Goal: Transaction & Acquisition: Download file/media

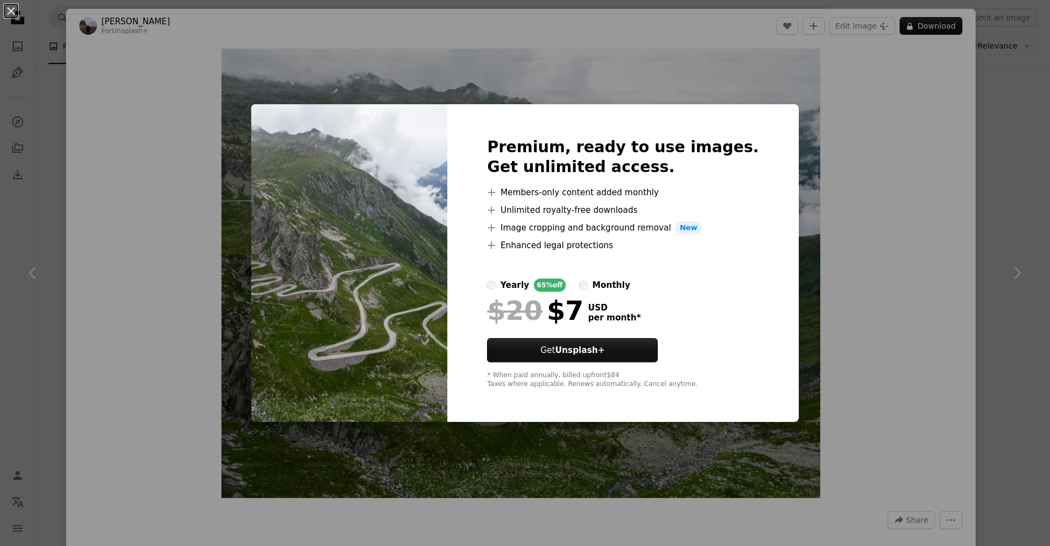
scroll to position [247, 0]
click at [843, 267] on div "An X shape Premium, ready to use images. Get unlimited access. A plus sign Memb…" at bounding box center [525, 273] width 1050 height 546
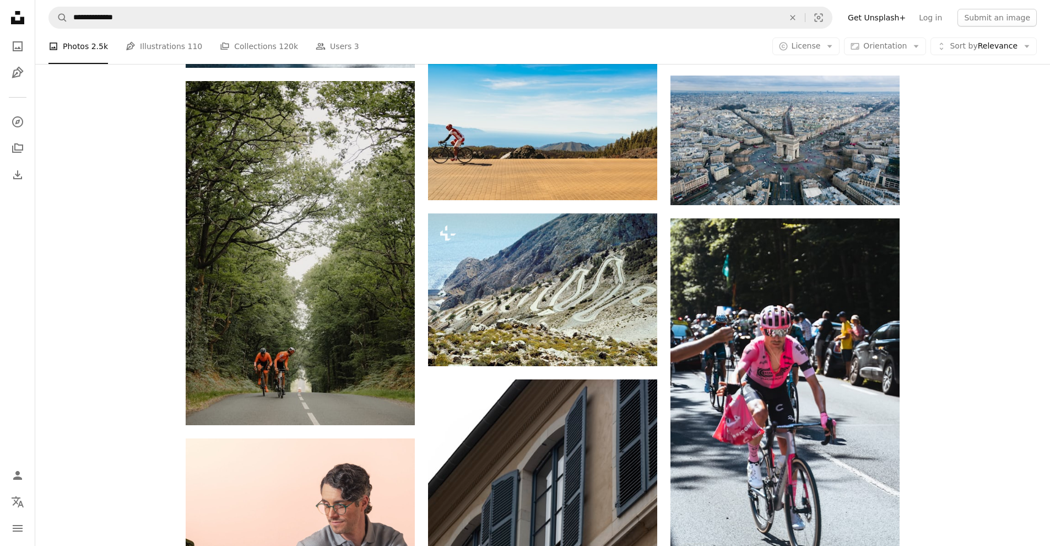
scroll to position [1483, 0]
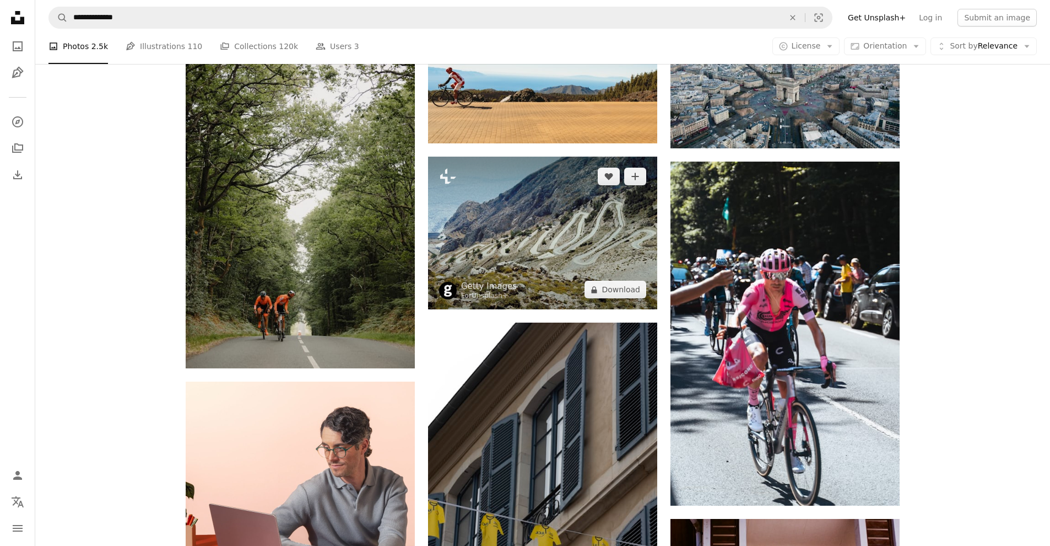
click at [558, 283] on img at bounding box center [542, 233] width 229 height 153
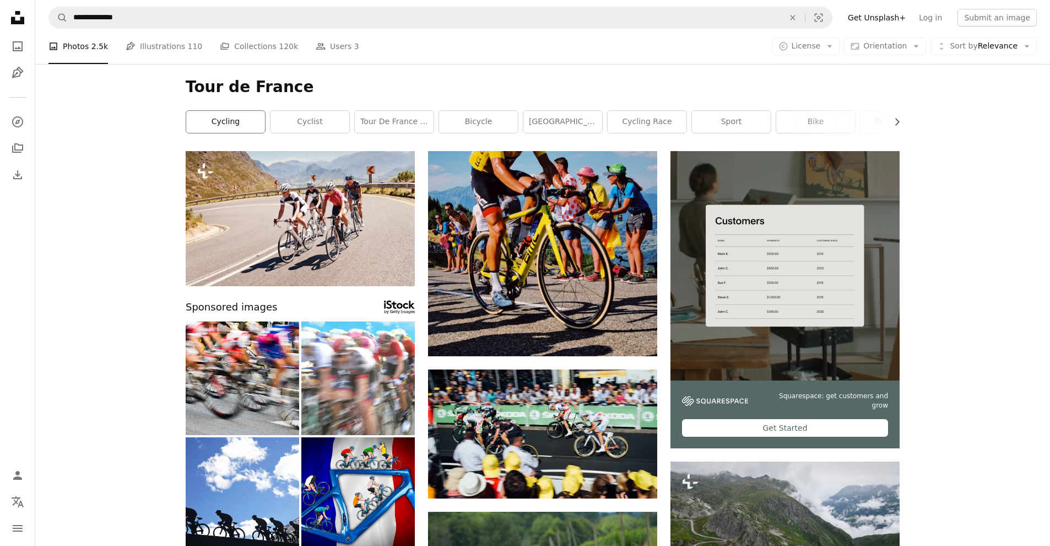
click at [235, 118] on link "cycling" at bounding box center [225, 122] width 79 height 22
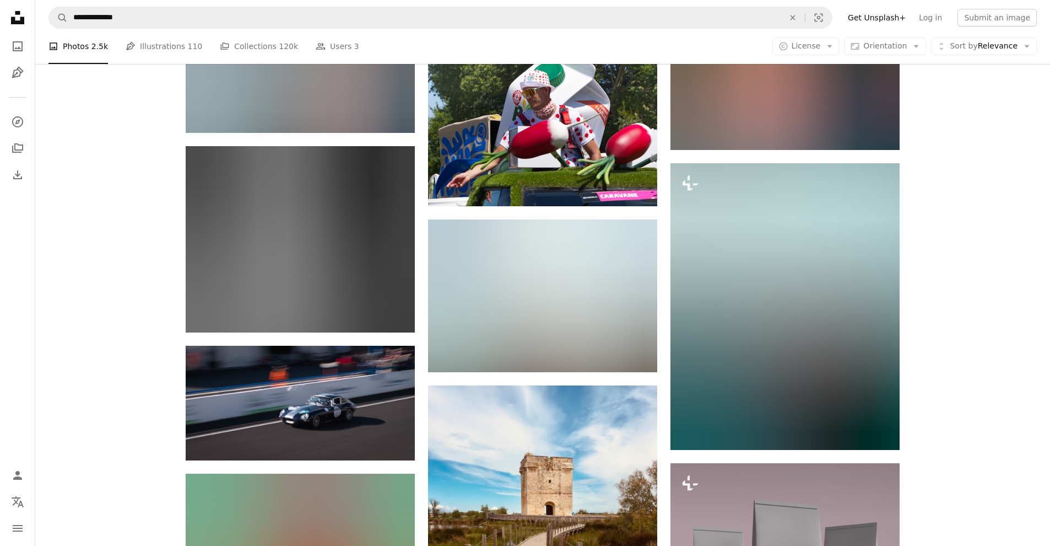
scroll to position [10455, 0]
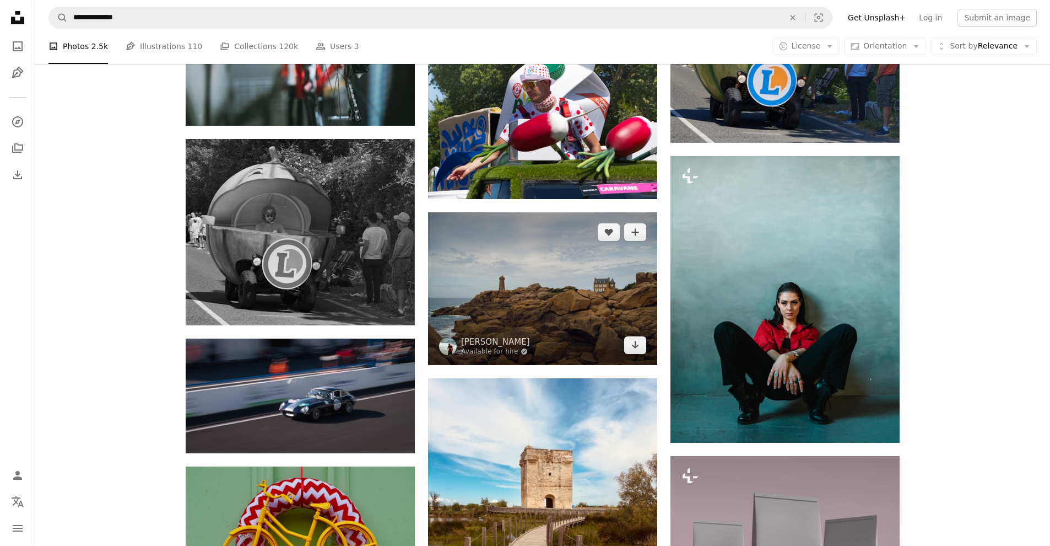
click at [571, 294] on img at bounding box center [542, 288] width 229 height 152
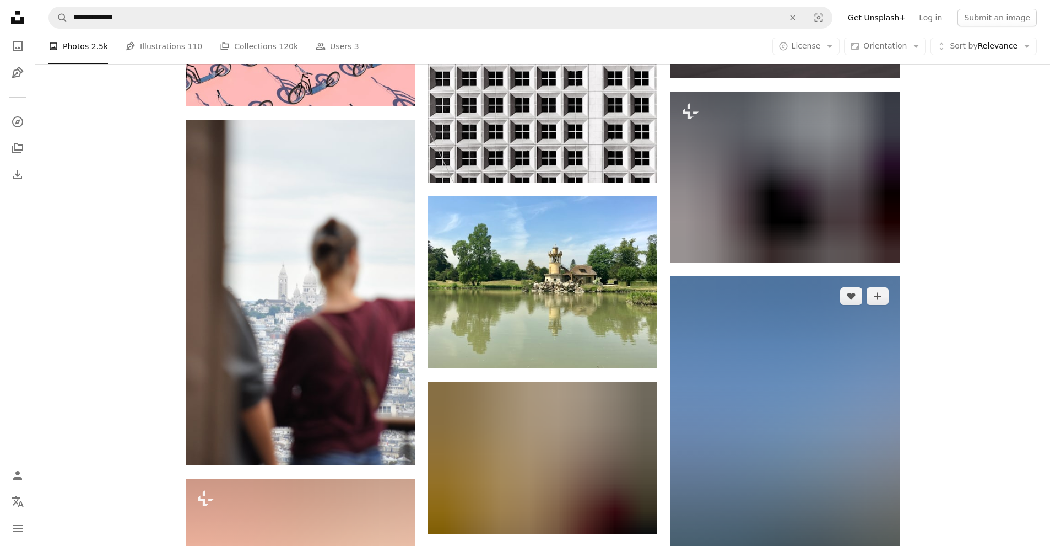
scroll to position [12903, 0]
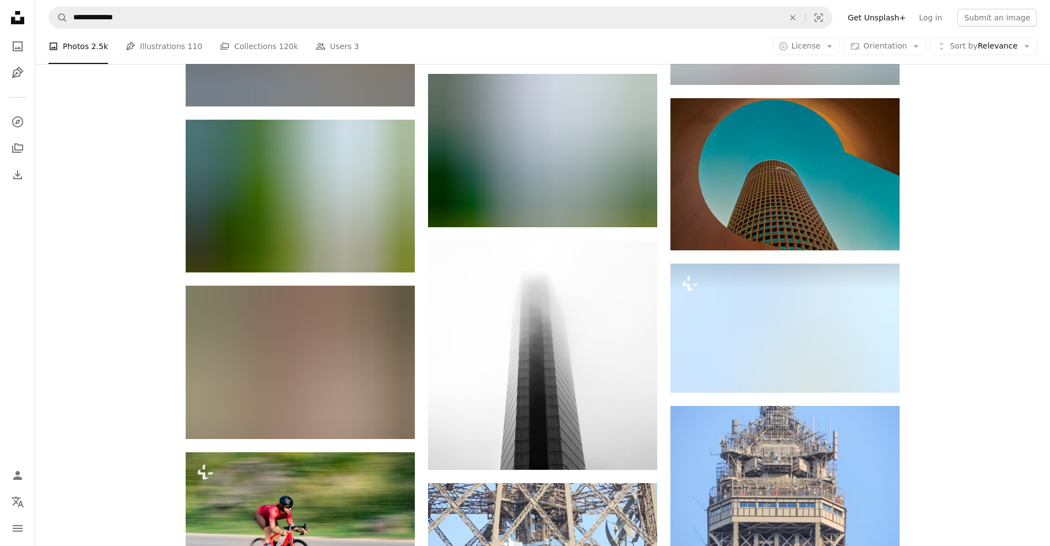
scroll to position [24239, 0]
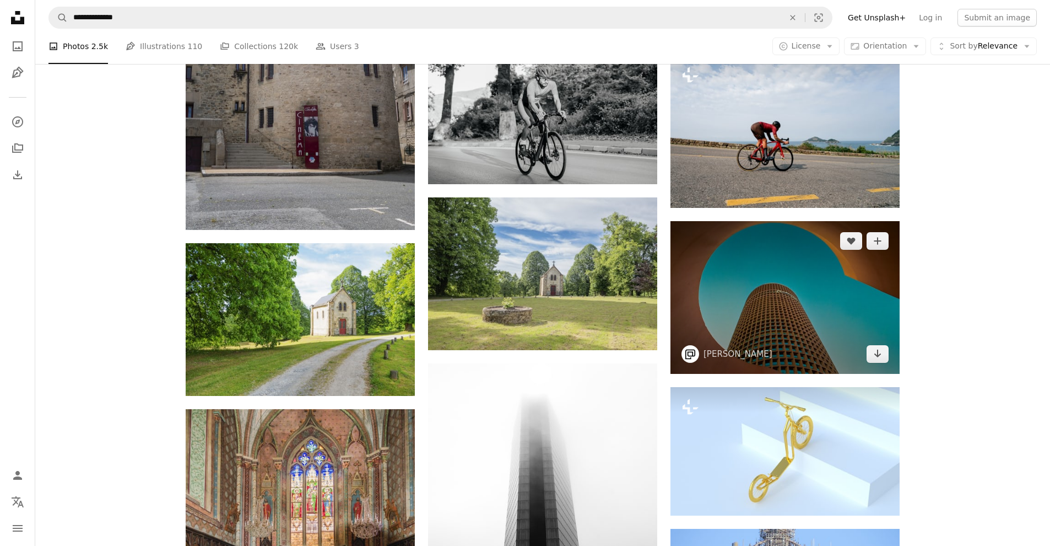
click at [831, 338] on img at bounding box center [785, 297] width 229 height 152
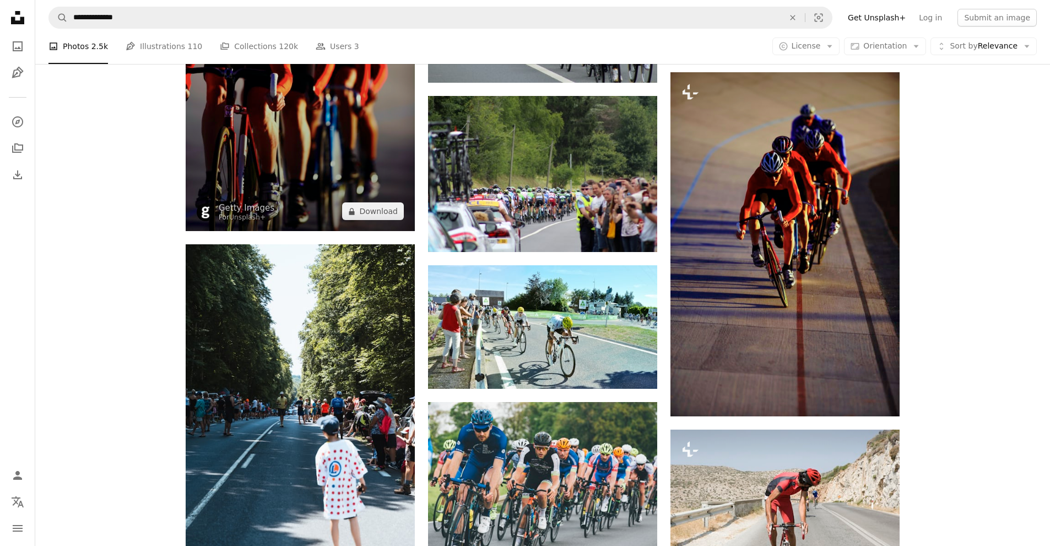
scroll to position [913, 0]
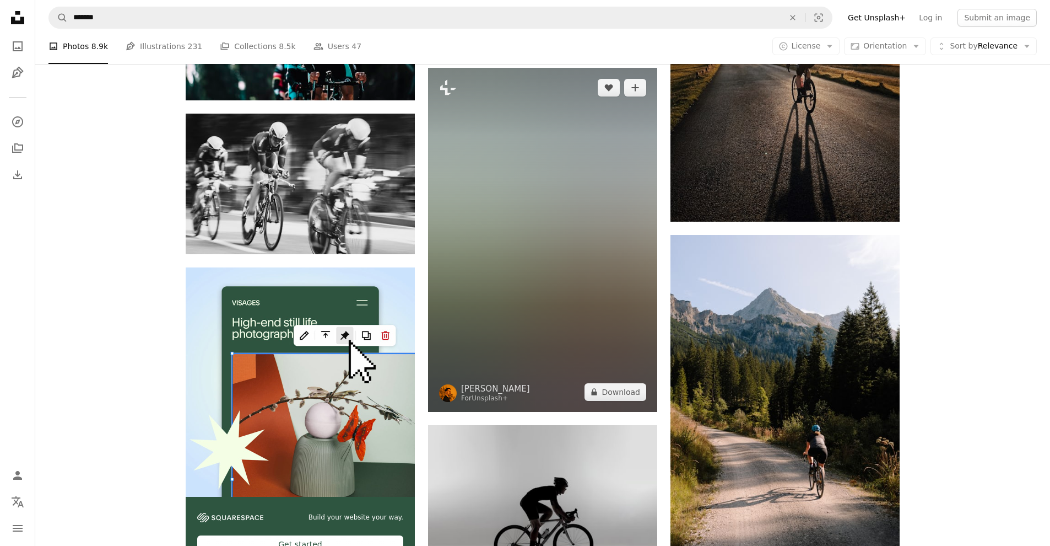
scroll to position [1767, 0]
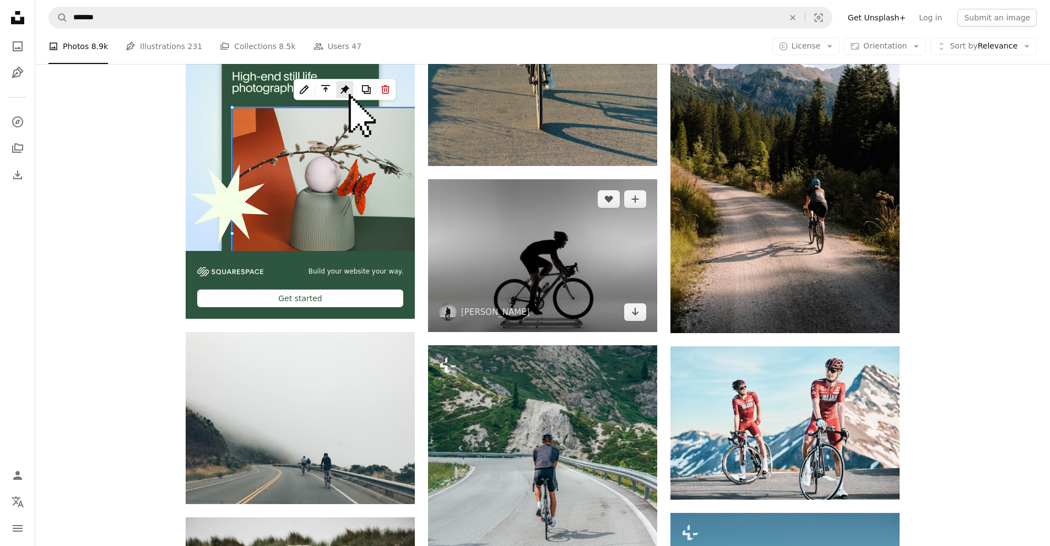
click at [549, 295] on img at bounding box center [542, 255] width 229 height 153
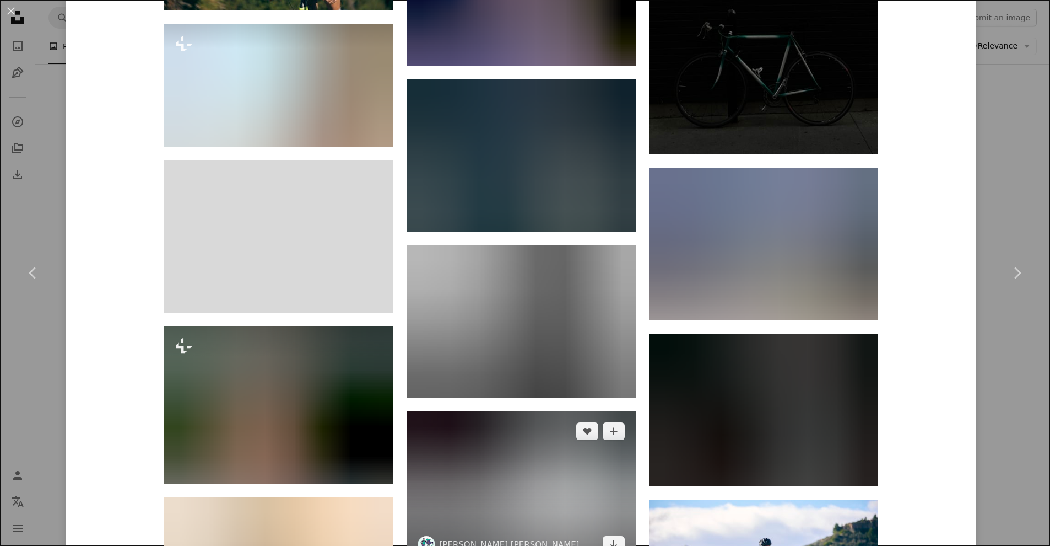
scroll to position [19257, 0]
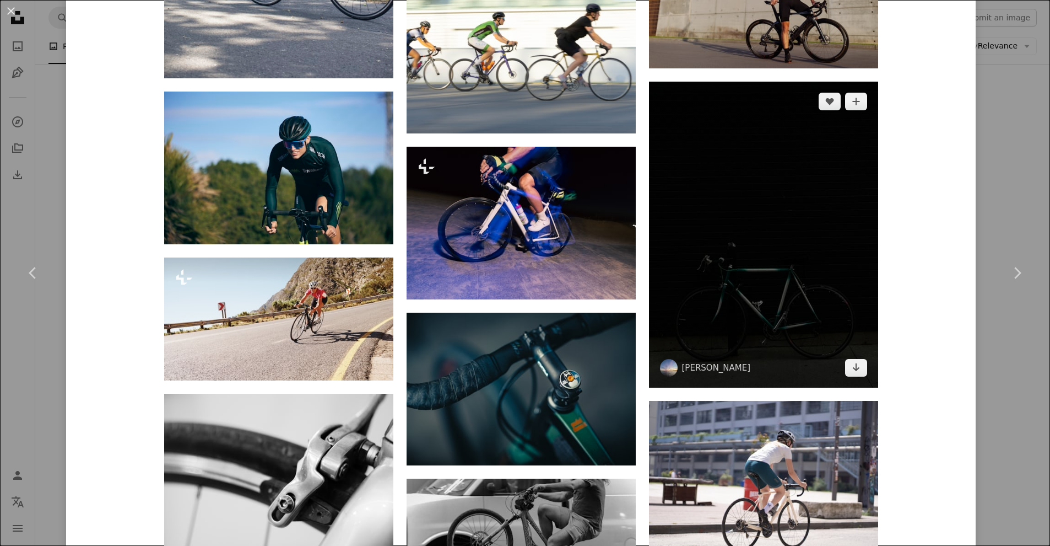
click at [764, 263] on img at bounding box center [763, 235] width 229 height 306
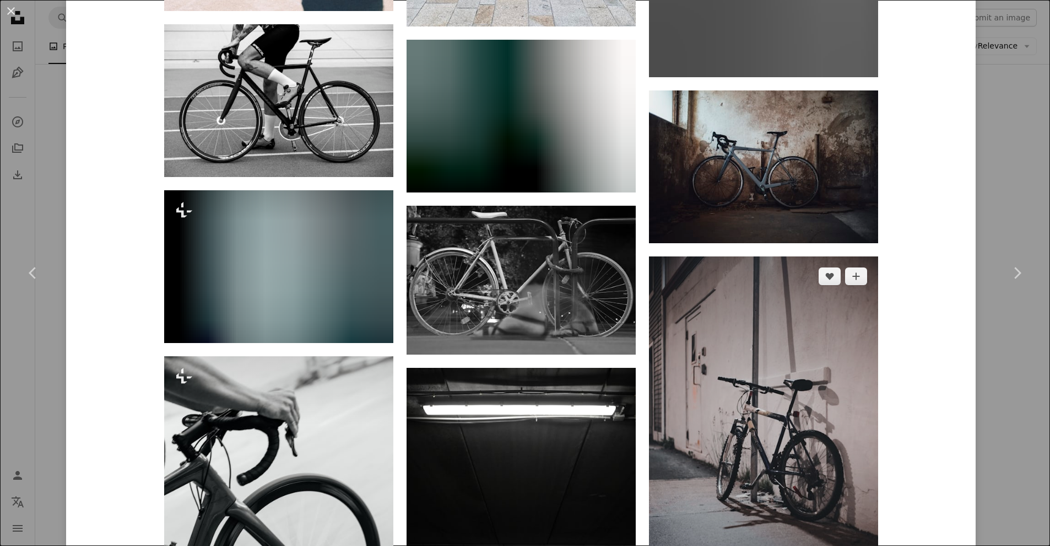
scroll to position [2105, 0]
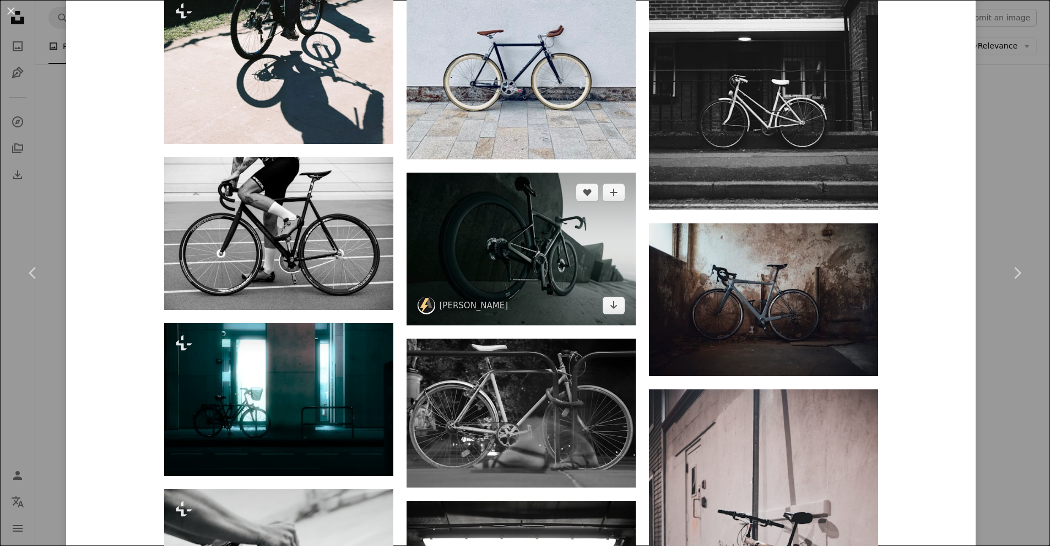
click at [536, 249] on img at bounding box center [521, 248] width 229 height 153
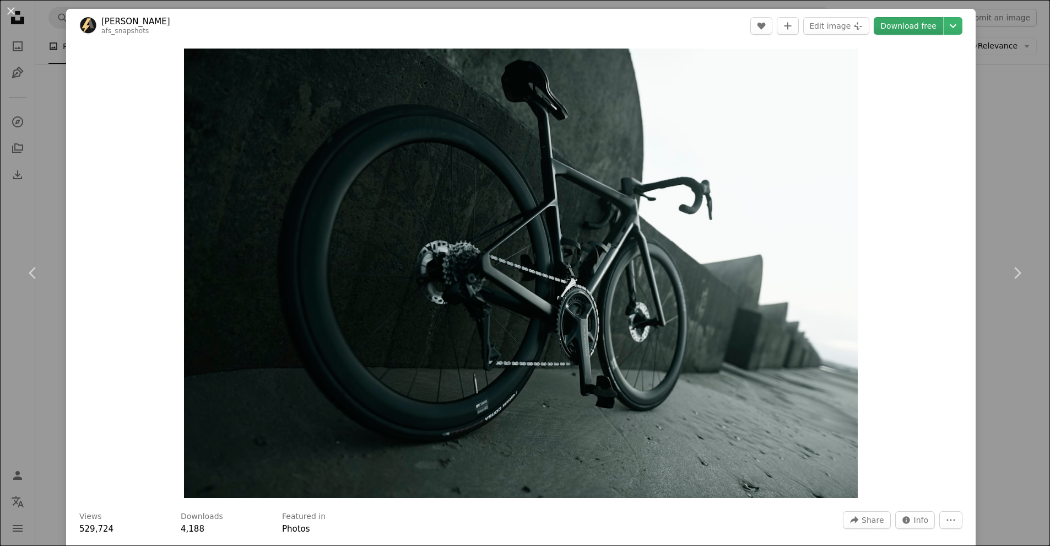
click at [924, 23] on link "Download free" at bounding box center [908, 26] width 69 height 18
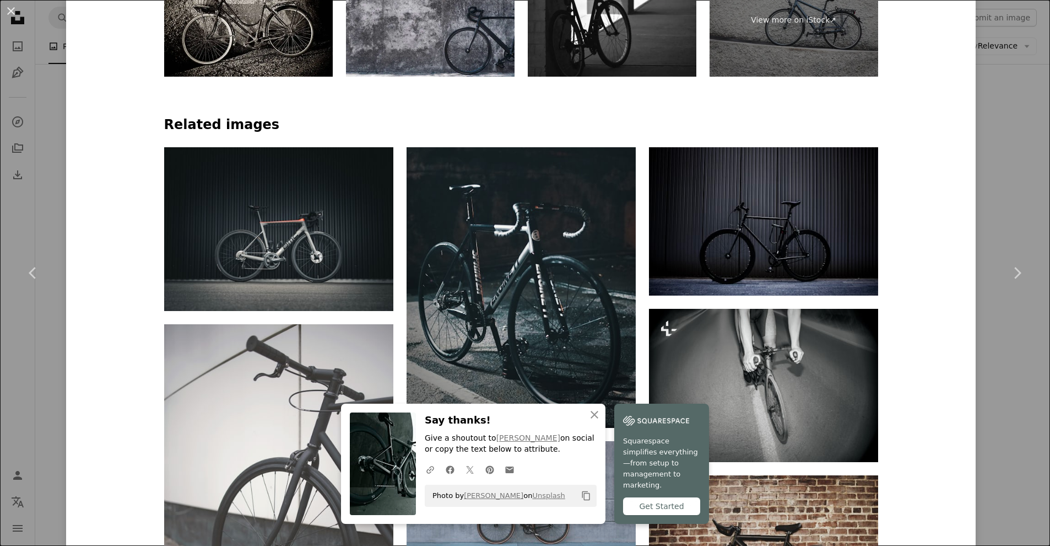
scroll to position [1100, 0]
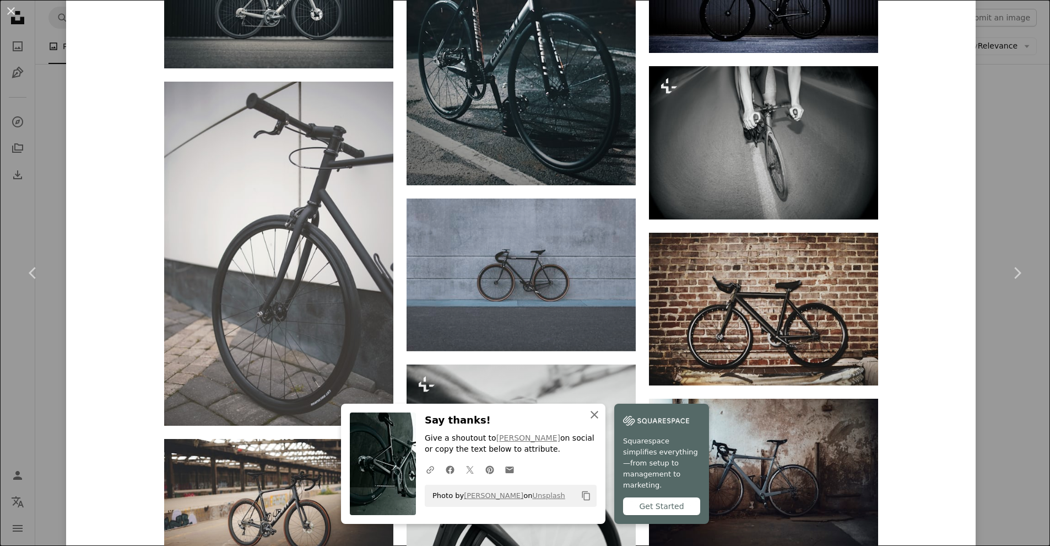
click at [598, 421] on icon "An X shape" at bounding box center [594, 414] width 13 height 13
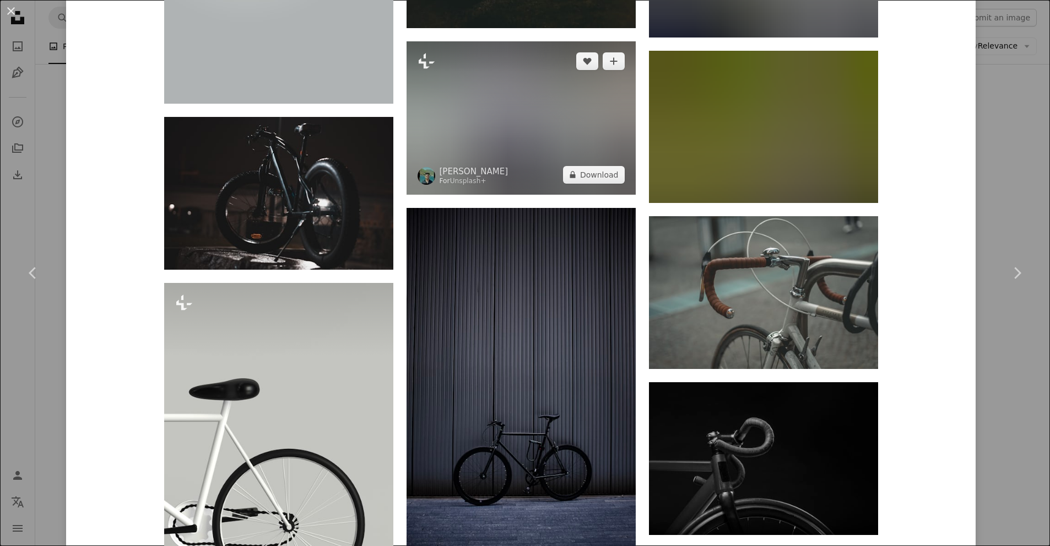
scroll to position [1816, 0]
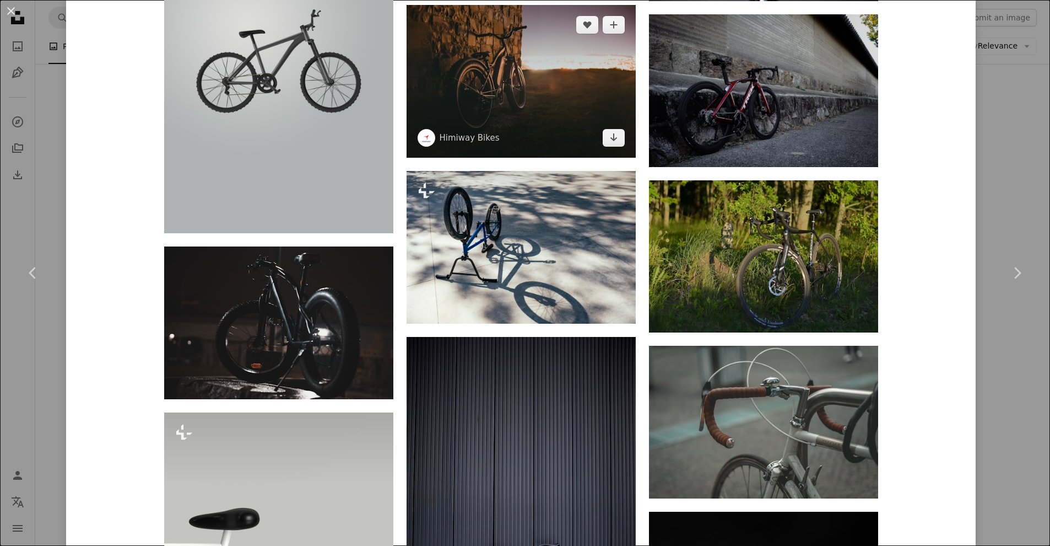
click at [554, 158] on img at bounding box center [521, 81] width 229 height 153
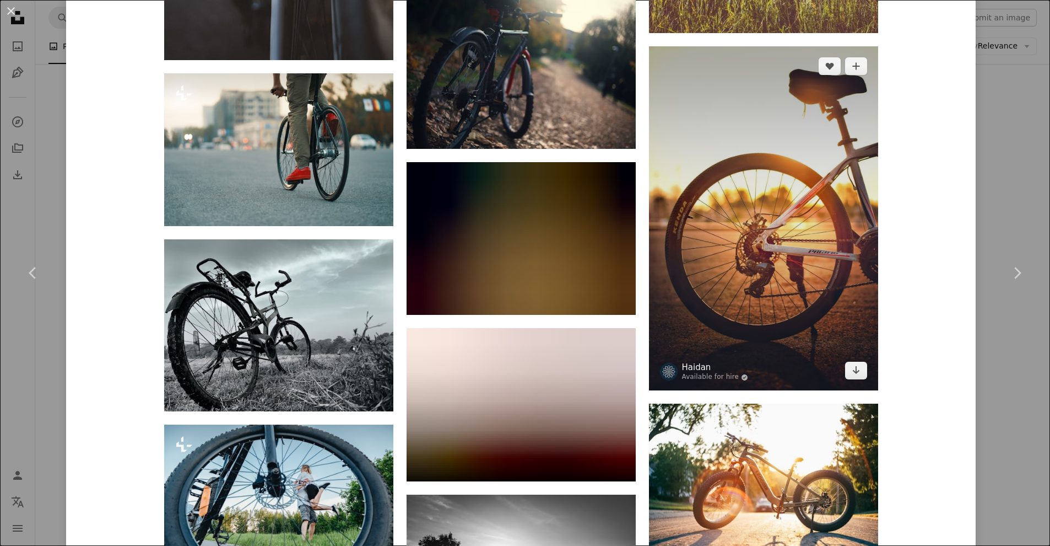
scroll to position [3196, 0]
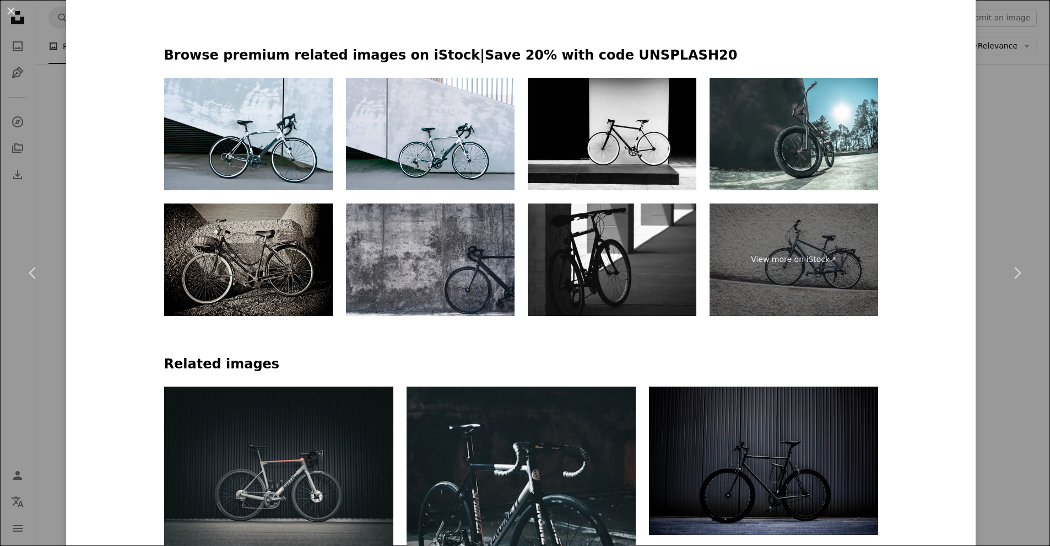
scroll to position [585, 0]
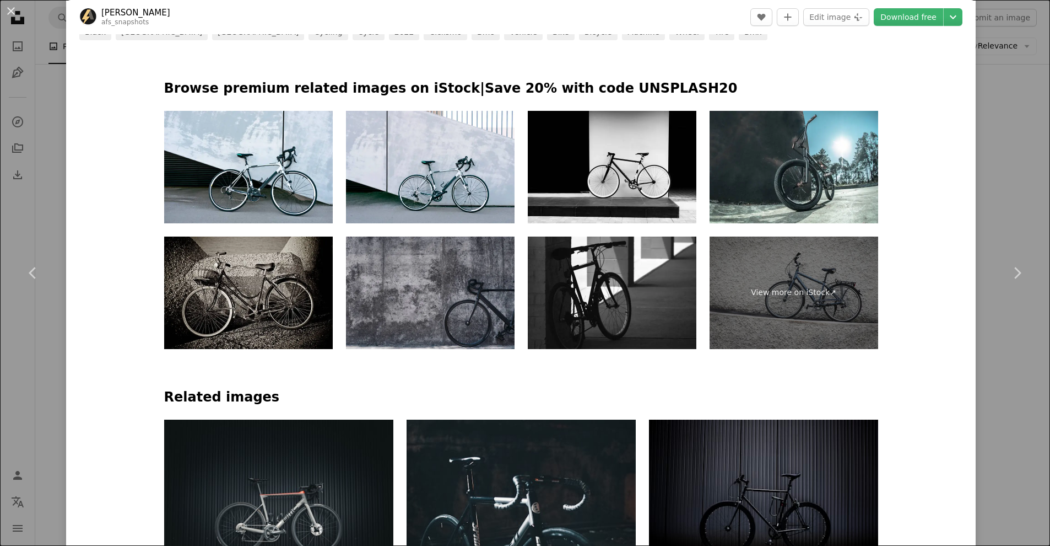
click at [435, 278] on img at bounding box center [430, 292] width 169 height 112
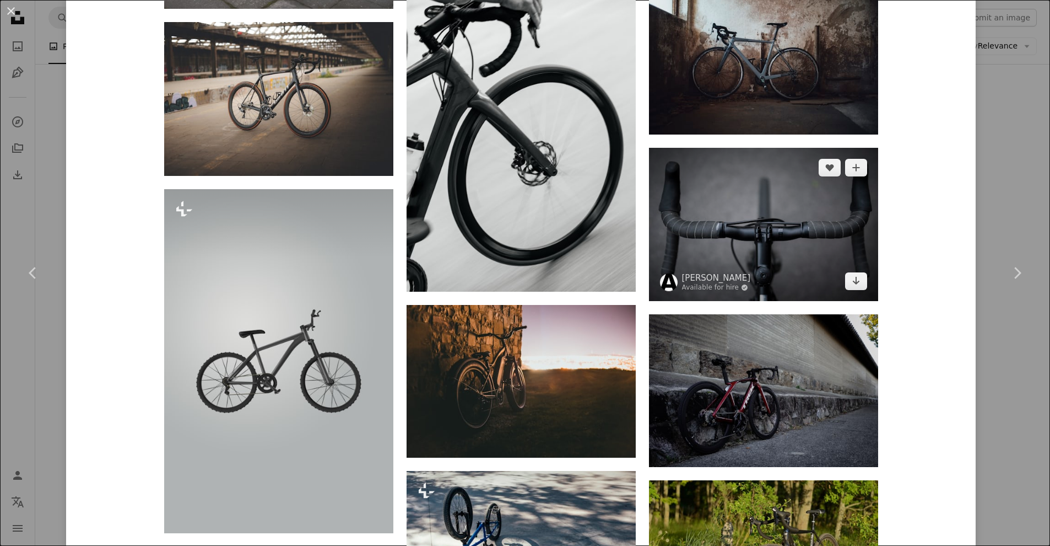
scroll to position [1709, 0]
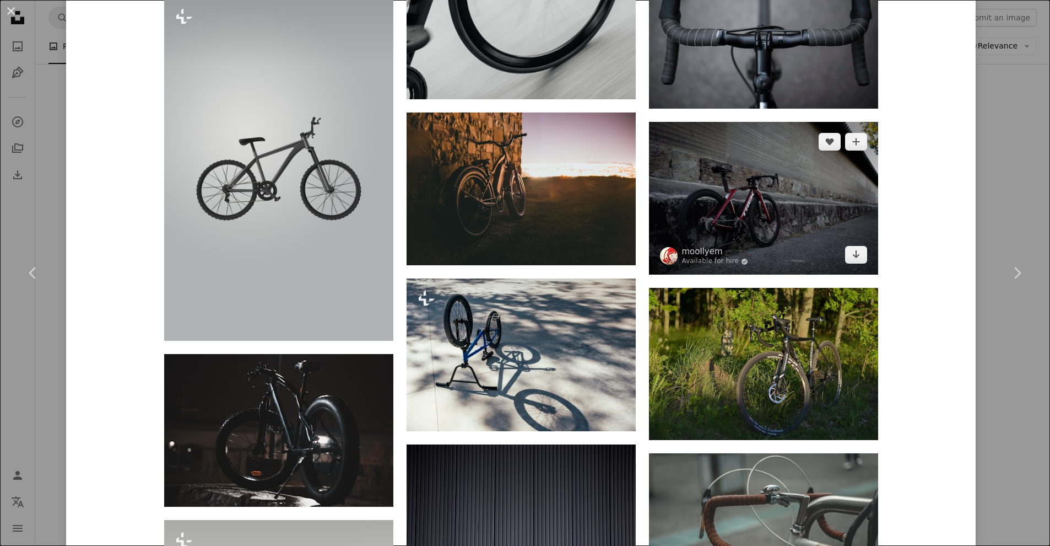
click at [749, 245] on img at bounding box center [763, 198] width 229 height 153
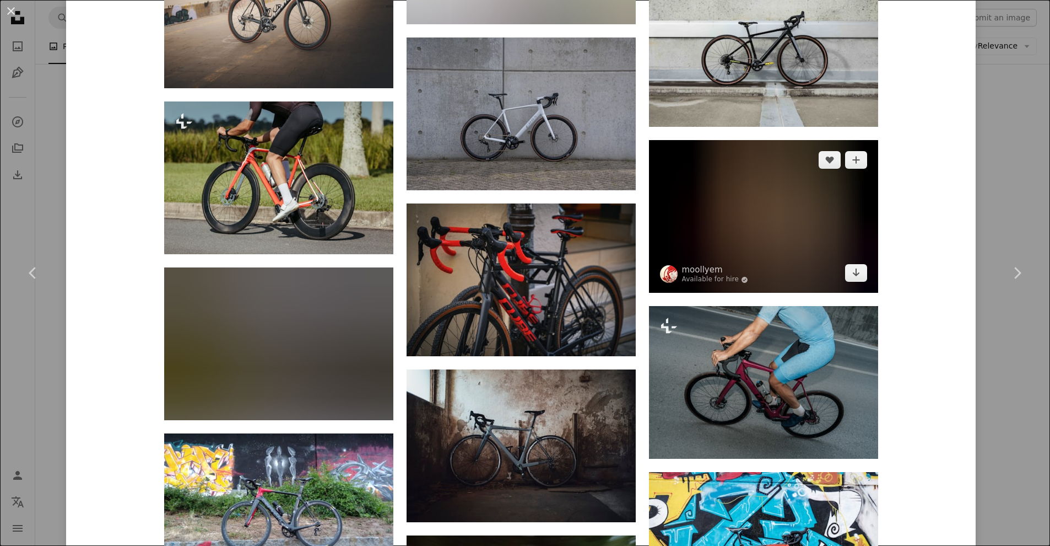
scroll to position [1901, 0]
